Goal: Task Accomplishment & Management: Use online tool/utility

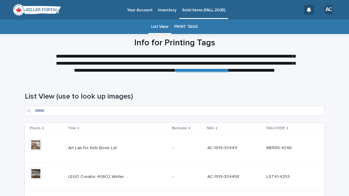
scroll to position [63, 0]
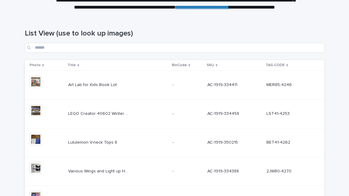
click at [153, 26] on div "List View (use to look up images)" at bounding box center [175, 38] width 300 height 43
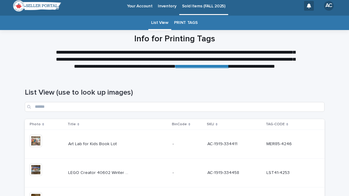
scroll to position [0, 0]
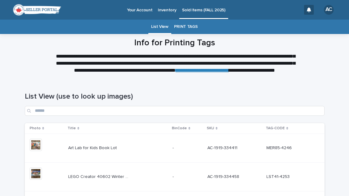
click at [154, 26] on link "List View" at bounding box center [159, 27] width 17 height 14
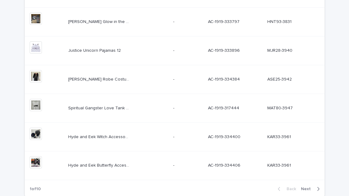
scroll to position [266, 0]
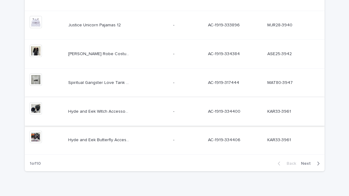
click at [35, 108] on img at bounding box center [36, 108] width 12 height 12
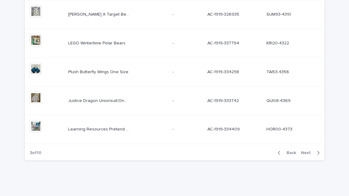
scroll to position [277, 0]
click at [289, 154] on span "Back" at bounding box center [289, 153] width 13 height 4
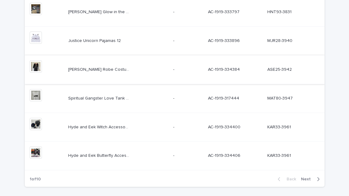
scroll to position [250, 0]
click at [35, 69] on img at bounding box center [36, 67] width 12 height 12
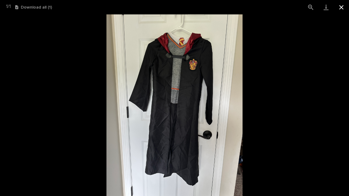
click at [341, 8] on button "Close gallery" at bounding box center [341, 7] width 15 height 14
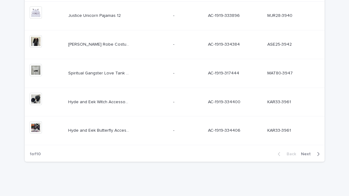
scroll to position [277, 0]
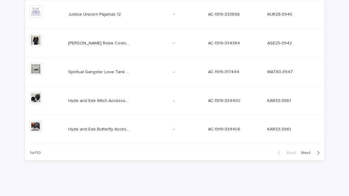
click at [306, 153] on span "Next" at bounding box center [307, 153] width 13 height 4
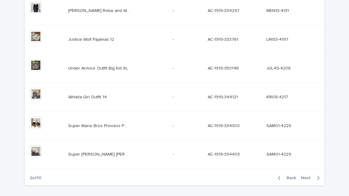
scroll to position [251, 0]
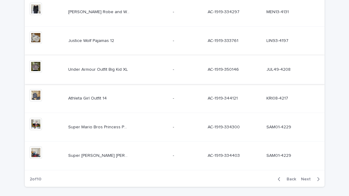
click at [35, 70] on img at bounding box center [36, 66] width 12 height 12
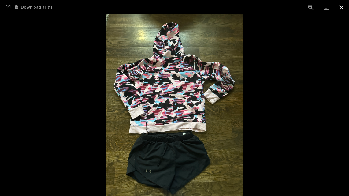
click at [341, 10] on button "Close gallery" at bounding box center [341, 7] width 15 height 14
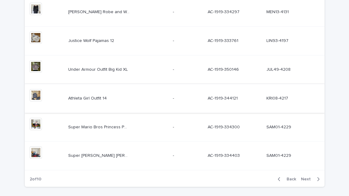
click at [36, 96] on img at bounding box center [36, 95] width 12 height 12
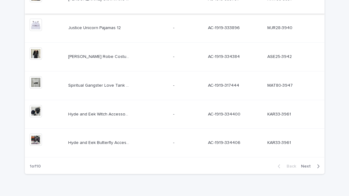
scroll to position [277, 0]
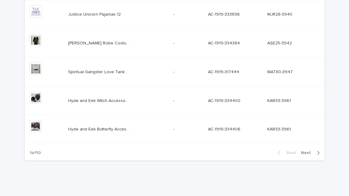
click at [309, 153] on span "Next" at bounding box center [307, 153] width 13 height 4
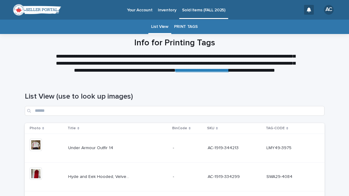
click at [193, 29] on link "PRINT TAGS" at bounding box center [186, 27] width 24 height 14
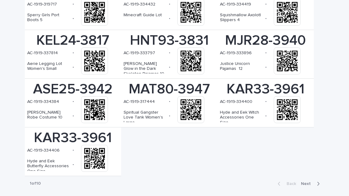
scroll to position [168, 0]
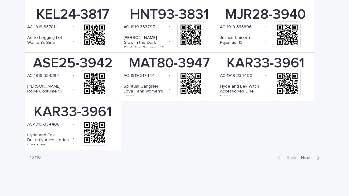
click at [306, 157] on span "Next" at bounding box center [307, 158] width 13 height 4
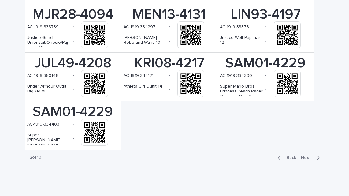
click at [305, 157] on span "Next" at bounding box center [307, 158] width 13 height 4
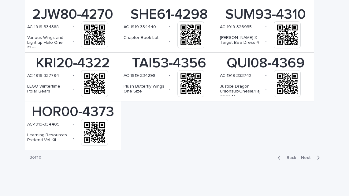
click at [312, 138] on div "MER85-4246 AC-1919-334411 • Art Lab for Kids Book Lot • This file cannot be ope…" at bounding box center [175, 52] width 300 height 195
click at [307, 157] on span "Next" at bounding box center [307, 158] width 13 height 4
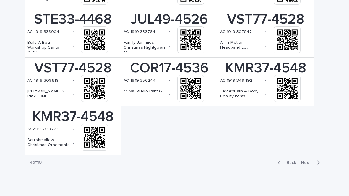
scroll to position [168, 0]
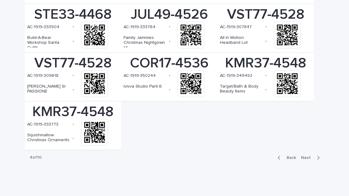
click at [308, 158] on span "Next" at bounding box center [307, 158] width 13 height 4
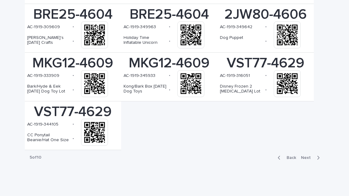
click at [306, 158] on span "Next" at bounding box center [307, 158] width 13 height 4
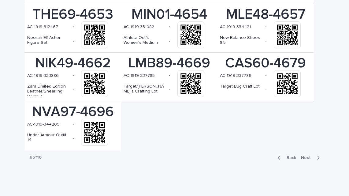
click at [308, 157] on span "Next" at bounding box center [307, 158] width 13 height 4
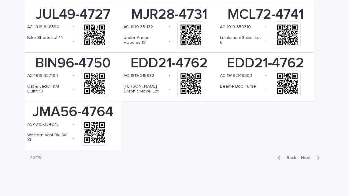
click at [308, 156] on span "Next" at bounding box center [307, 158] width 13 height 4
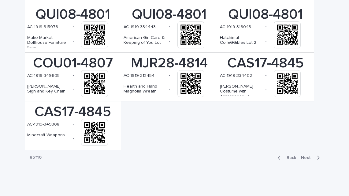
click at [309, 156] on span "Next" at bounding box center [307, 158] width 13 height 4
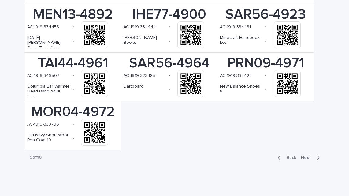
click at [309, 156] on span "Next" at bounding box center [307, 158] width 13 height 4
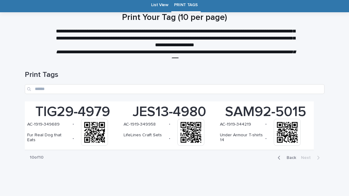
scroll to position [22, 0]
click at [156, 6] on link "List View" at bounding box center [159, 5] width 17 height 14
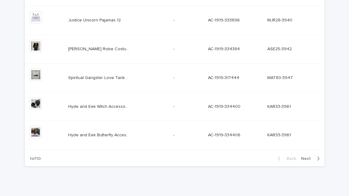
scroll to position [277, 0]
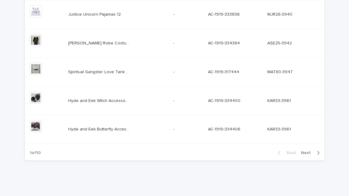
click at [307, 153] on span "Next" at bounding box center [307, 153] width 13 height 4
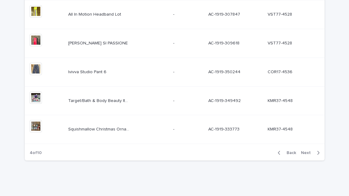
click at [294, 152] on span "Back" at bounding box center [289, 153] width 13 height 4
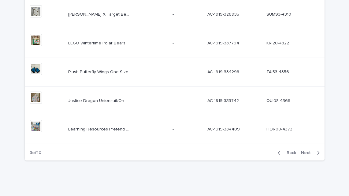
click at [310, 151] on span "Next" at bounding box center [307, 153] width 13 height 4
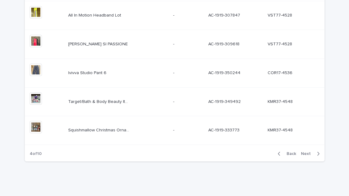
scroll to position [277, 0]
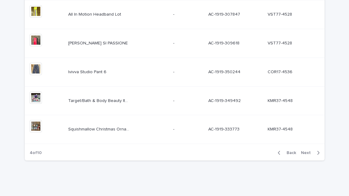
click at [309, 152] on span "Next" at bounding box center [307, 153] width 13 height 4
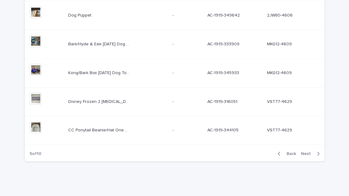
scroll to position [277, 0]
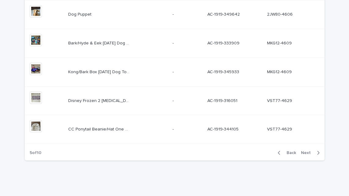
click at [309, 152] on span "Next" at bounding box center [307, 153] width 13 height 4
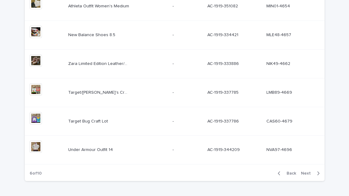
scroll to position [277, 0]
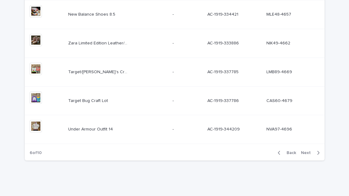
click at [308, 152] on span "Next" at bounding box center [307, 153] width 13 height 4
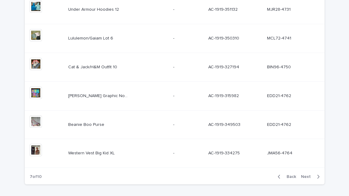
scroll to position [277, 0]
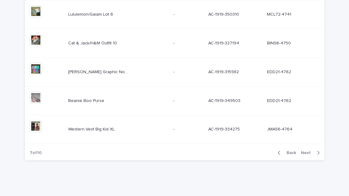
click at [308, 152] on span "Next" at bounding box center [307, 153] width 13 height 4
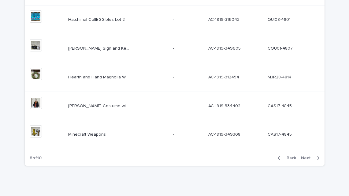
scroll to position [277, 0]
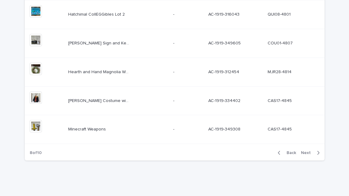
click at [308, 152] on span "Next" at bounding box center [307, 153] width 13 height 4
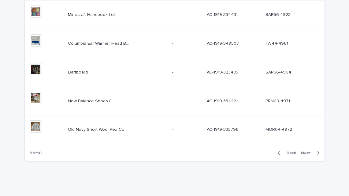
scroll to position [277, 0]
click at [308, 152] on span "Next" at bounding box center [307, 153] width 13 height 4
